Goal: Information Seeking & Learning: Learn about a topic

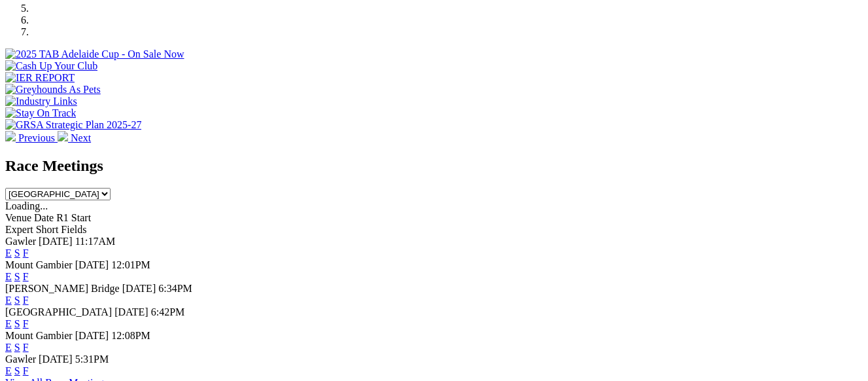
scroll to position [458, 0]
click at [29, 247] on link "F" at bounding box center [26, 252] width 6 height 11
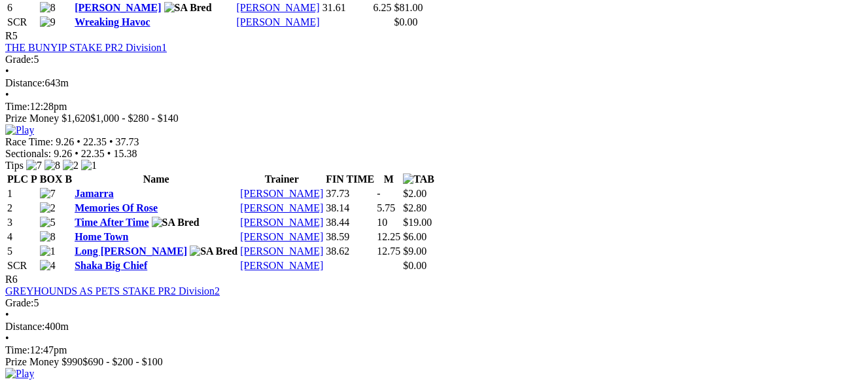
scroll to position [1635, 0]
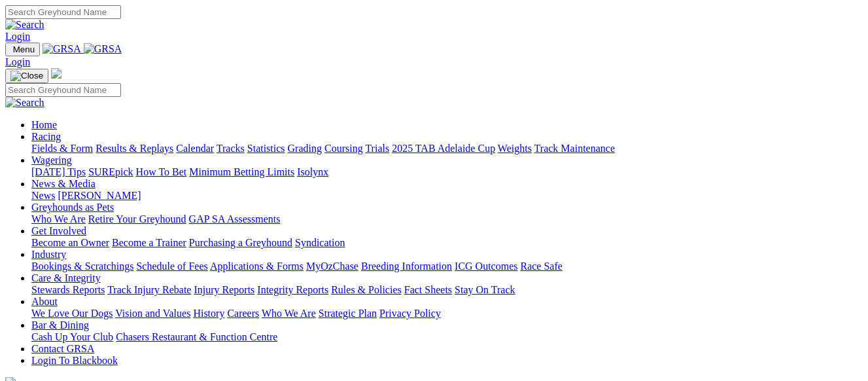
scroll to position [654, 0]
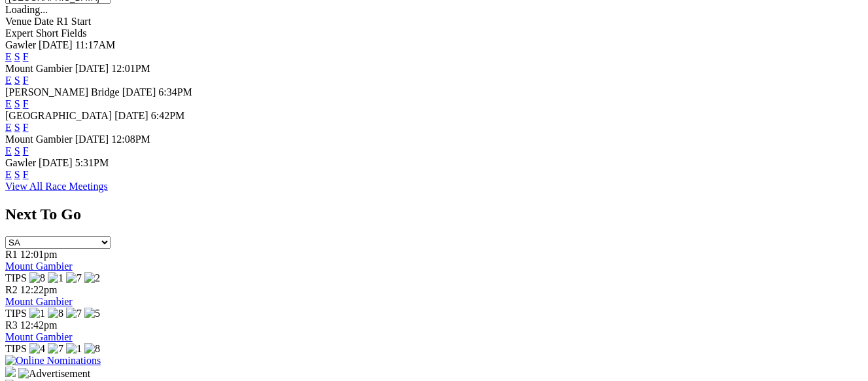
drag, startPoint x: 0, startPoint y: 0, endPoint x: 602, endPoint y: 147, distance: 619.3
click at [29, 169] on link "F" at bounding box center [26, 174] width 6 height 11
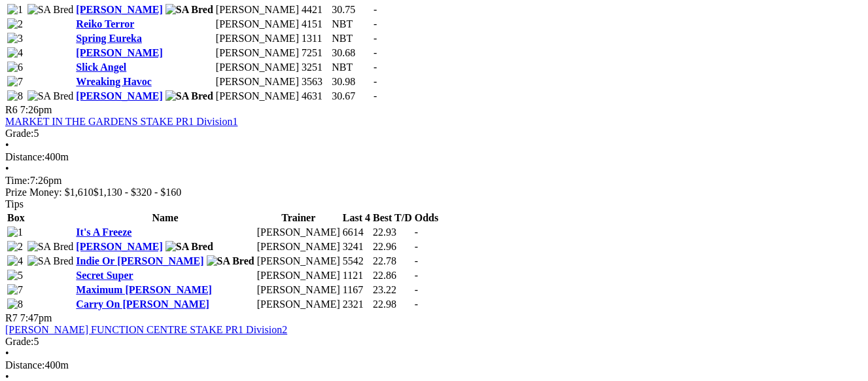
scroll to position [1765, 0]
